Goal: Transaction & Acquisition: Book appointment/travel/reservation

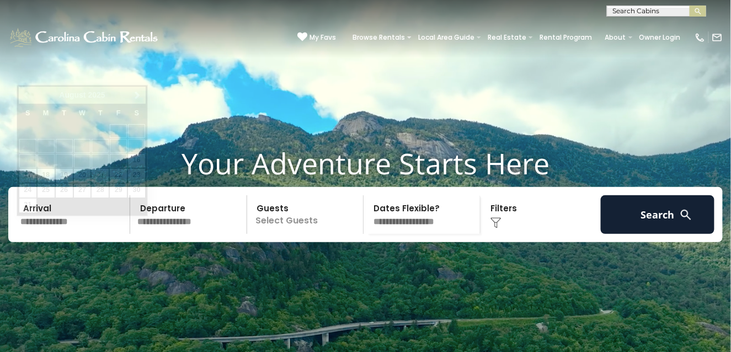
click at [77, 234] on input "text" at bounding box center [74, 214] width 114 height 39
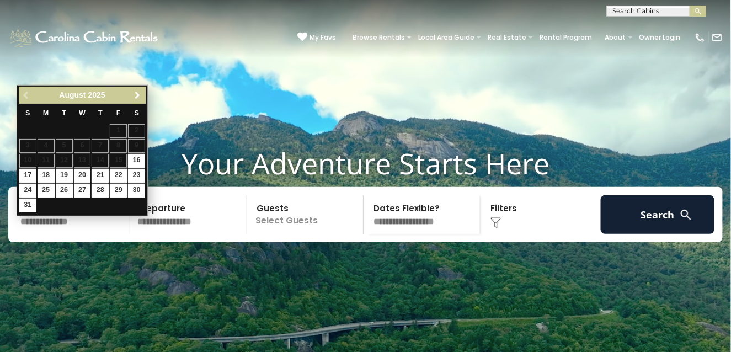
click at [139, 93] on span "Next" at bounding box center [138, 95] width 9 height 9
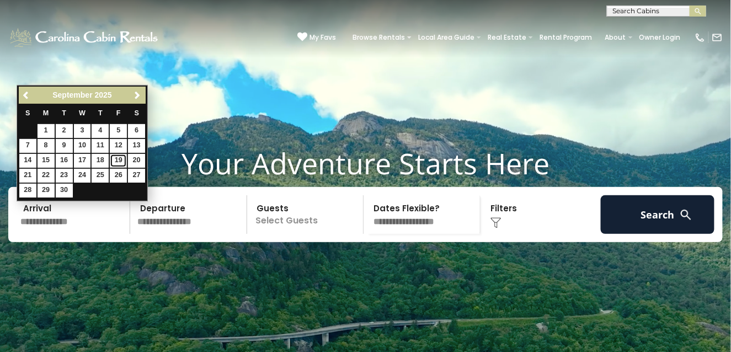
click at [113, 160] on link "19" at bounding box center [118, 161] width 17 height 14
type input "*******"
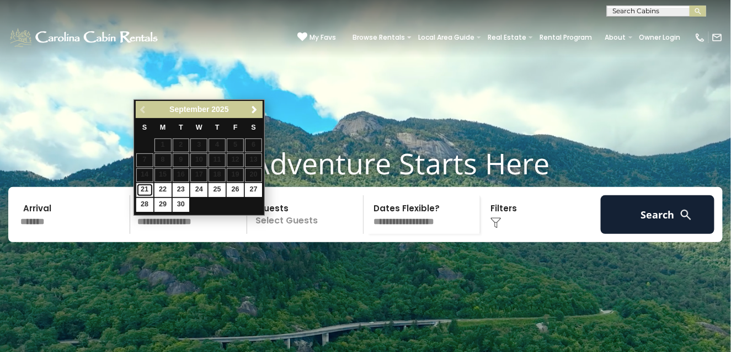
click at [140, 183] on link "21" at bounding box center [144, 190] width 17 height 14
type input "*******"
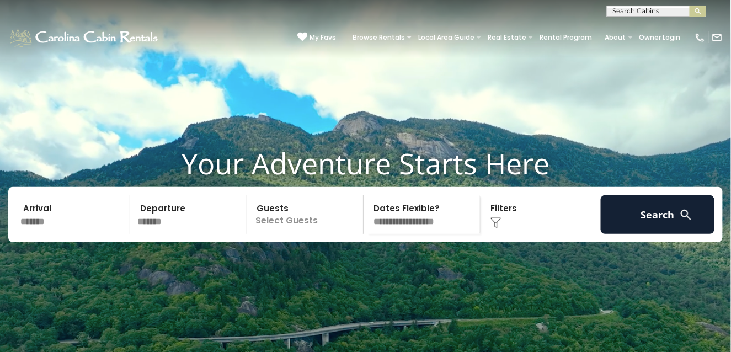
click at [285, 234] on p "Select Guests" at bounding box center [307, 214] width 113 height 39
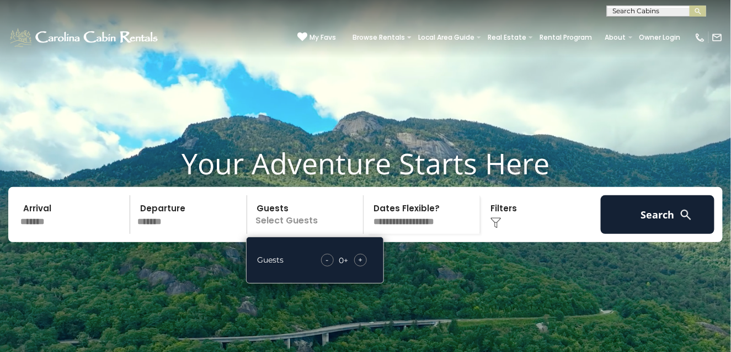
click at [364, 267] on div "+" at bounding box center [360, 260] width 13 height 13
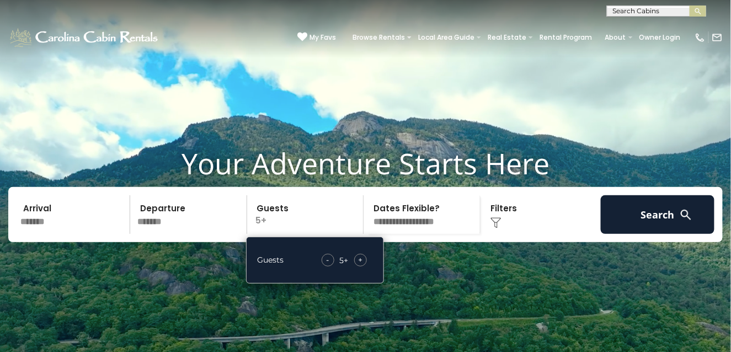
click at [364, 267] on div "+" at bounding box center [360, 260] width 13 height 13
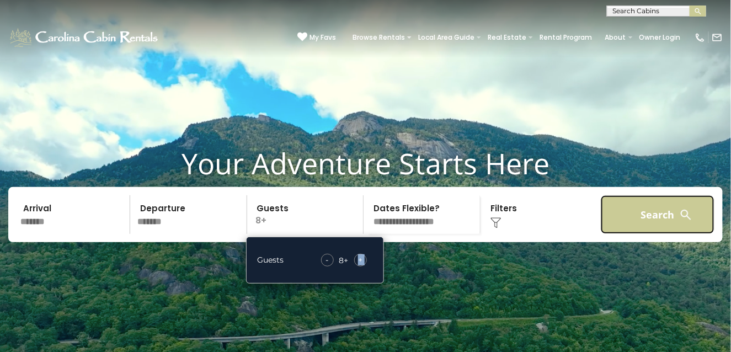
click at [657, 229] on button "Search" at bounding box center [658, 214] width 114 height 39
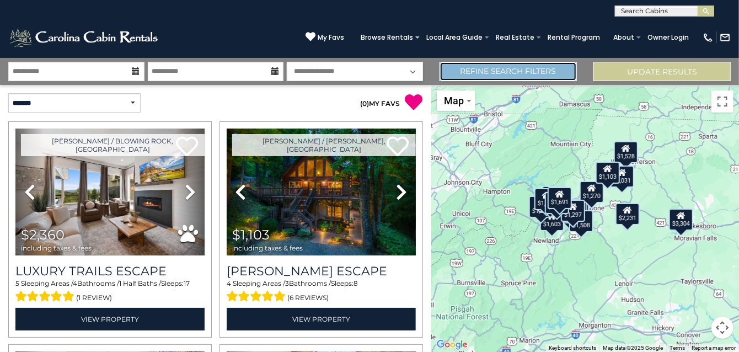
click at [499, 73] on link "Refine Search Filters" at bounding box center [508, 71] width 137 height 19
